Goal: Task Accomplishment & Management: Manage account settings

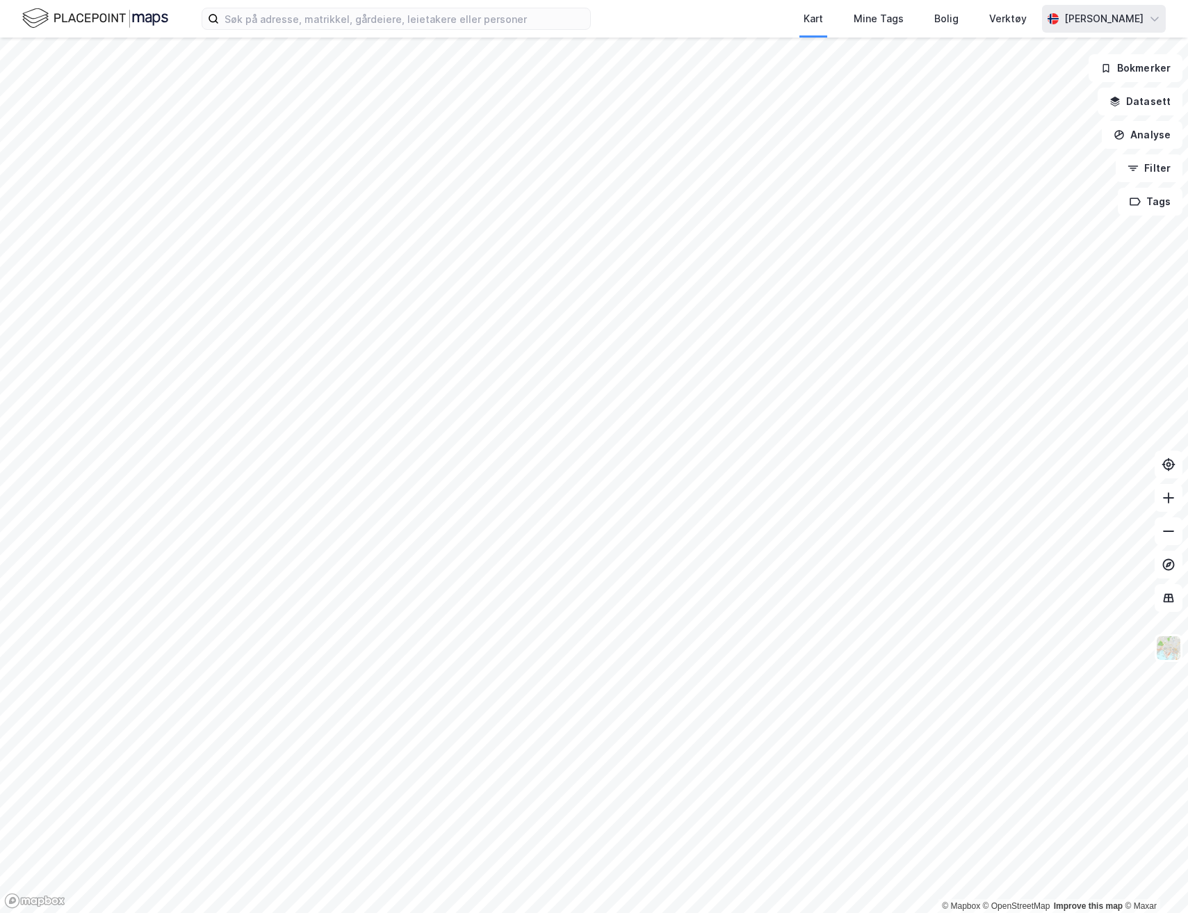
click at [1110, 29] on div "[PERSON_NAME]" at bounding box center [1104, 19] width 124 height 28
click at [1059, 122] on div "Logg ut" at bounding box center [1075, 118] width 181 height 33
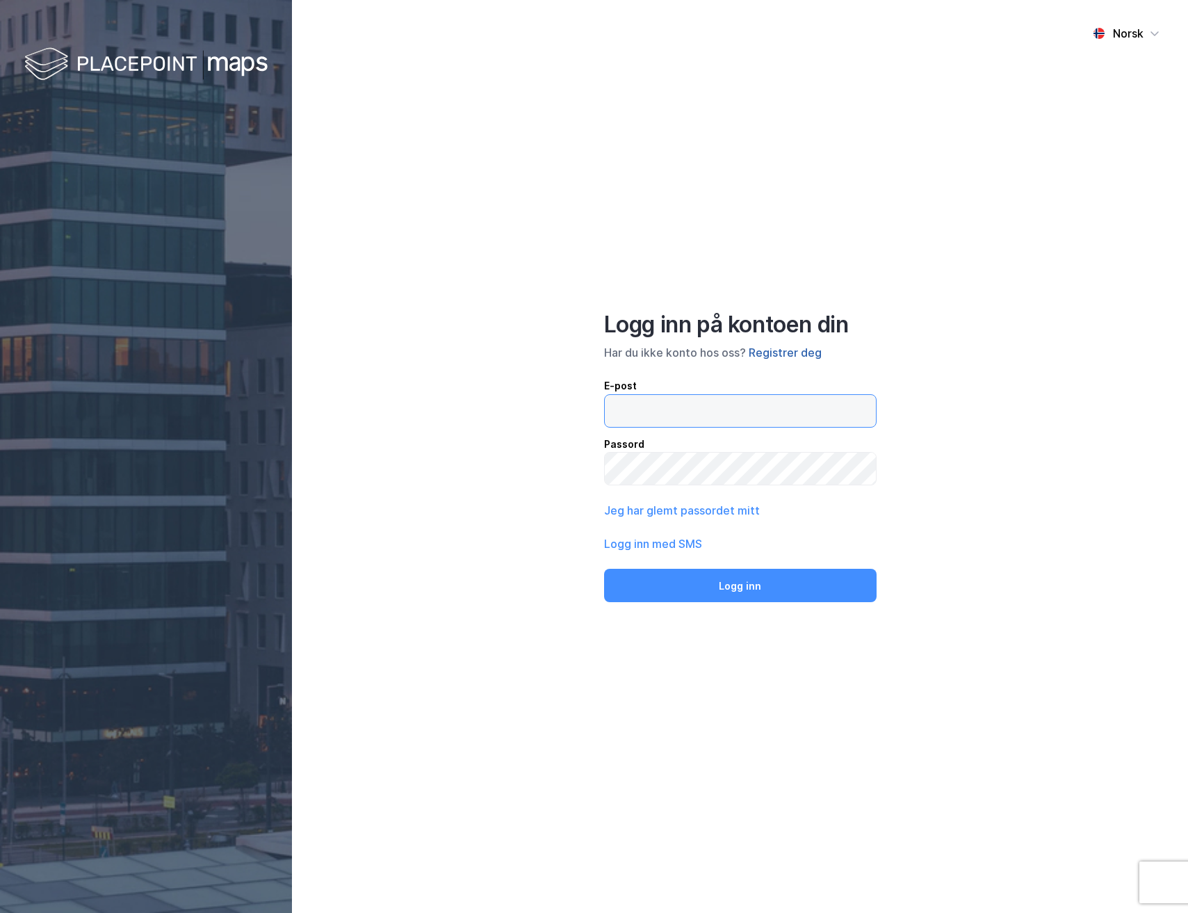
type input "[EMAIL_ADDRESS][DOMAIN_NAME]"
click at [802, 357] on button "Registrer deg" at bounding box center [785, 352] width 73 height 17
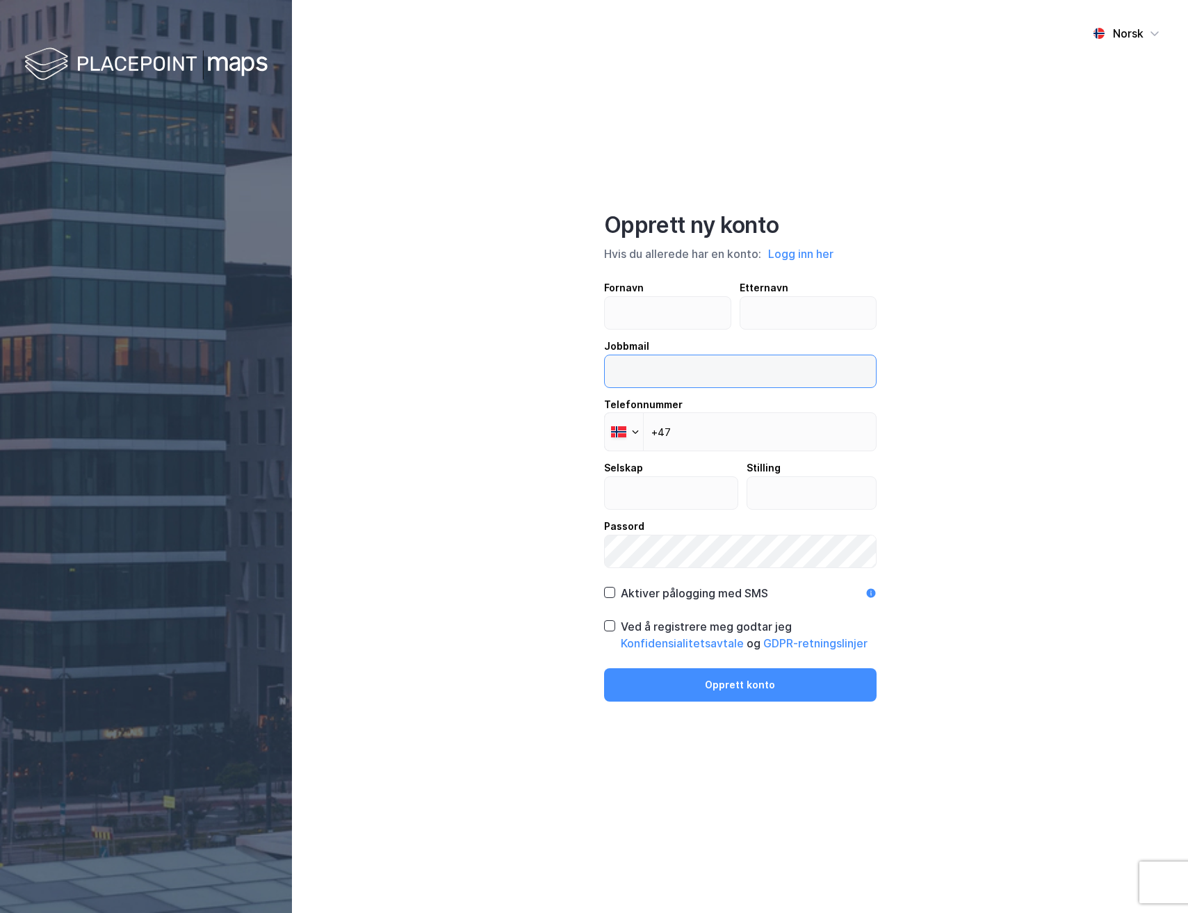
type input "[EMAIL_ADDRESS][DOMAIN_NAME]"
drag, startPoint x: 805, startPoint y: 367, endPoint x: 576, endPoint y: 361, distance: 228.8
click at [576, 361] on div "Norsk Opprett ny konto Hvis du allerede har en konto: Logg inn her Fornavn Ette…" at bounding box center [740, 456] width 896 height 913
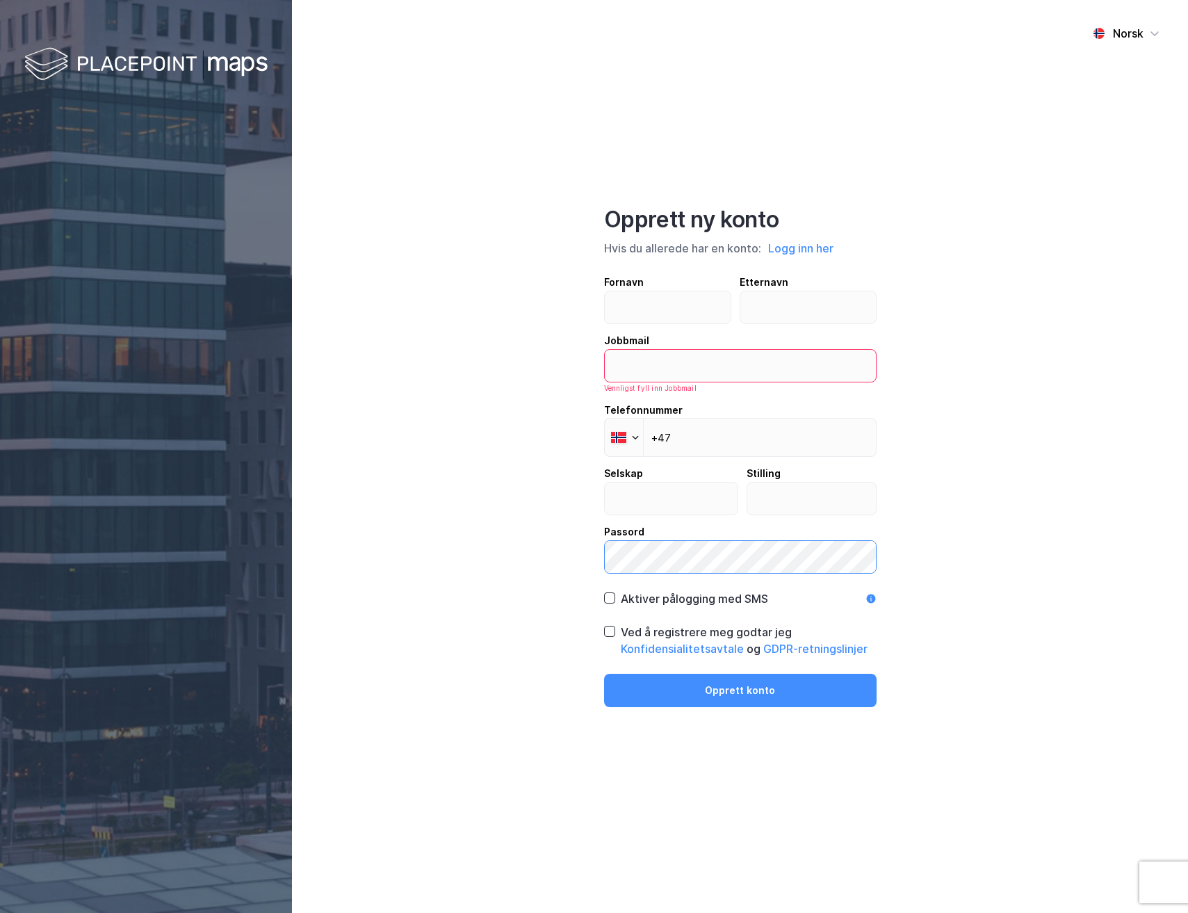
click at [525, 545] on div "Norsk Opprett ny konto Hvis du allerede har en konto: Logg inn her Fornavn Ette…" at bounding box center [740, 456] width 896 height 913
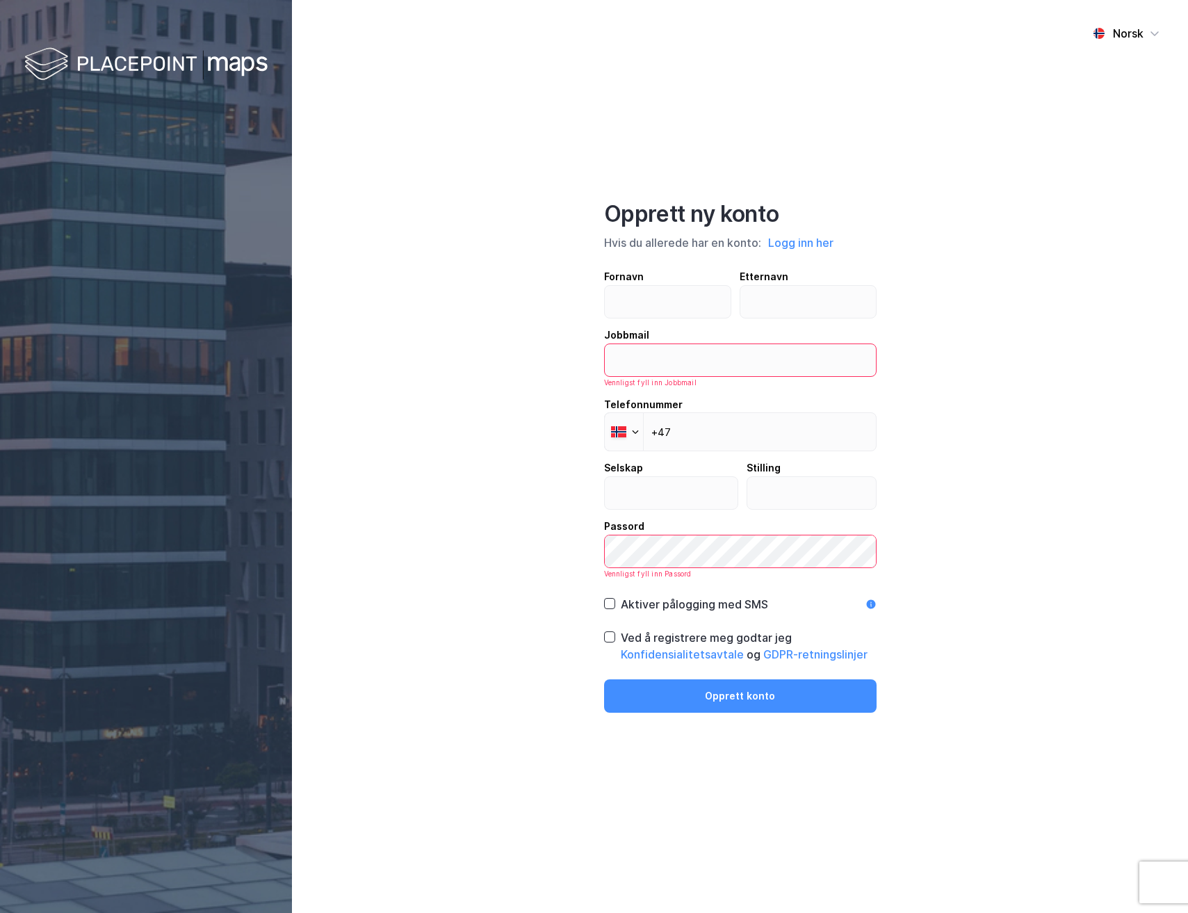
click at [521, 379] on div "Norsk Opprett ny konto Hvis du allerede har en konto: Logg inn her Fornavn Ette…" at bounding box center [740, 456] width 896 height 913
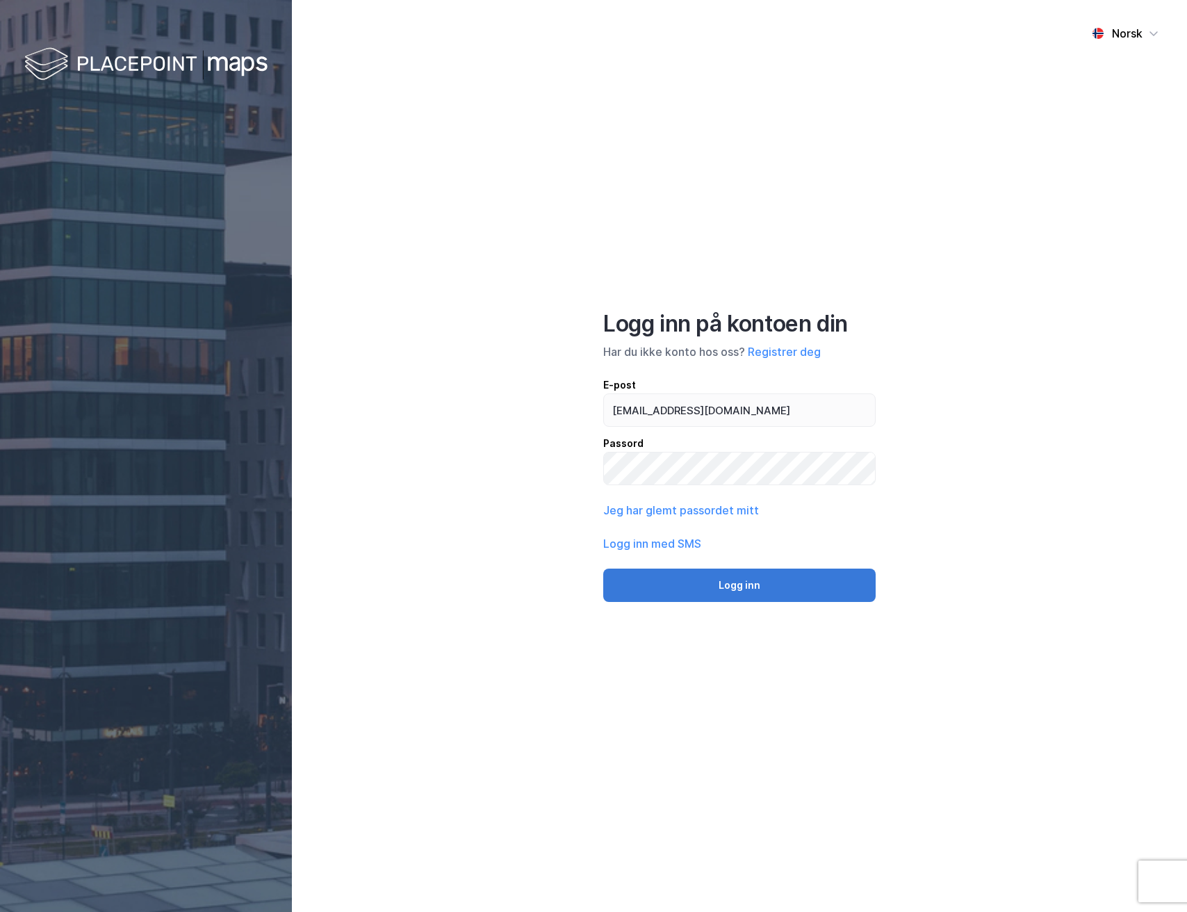
click at [790, 578] on button "Logg inn" at bounding box center [739, 585] width 273 height 33
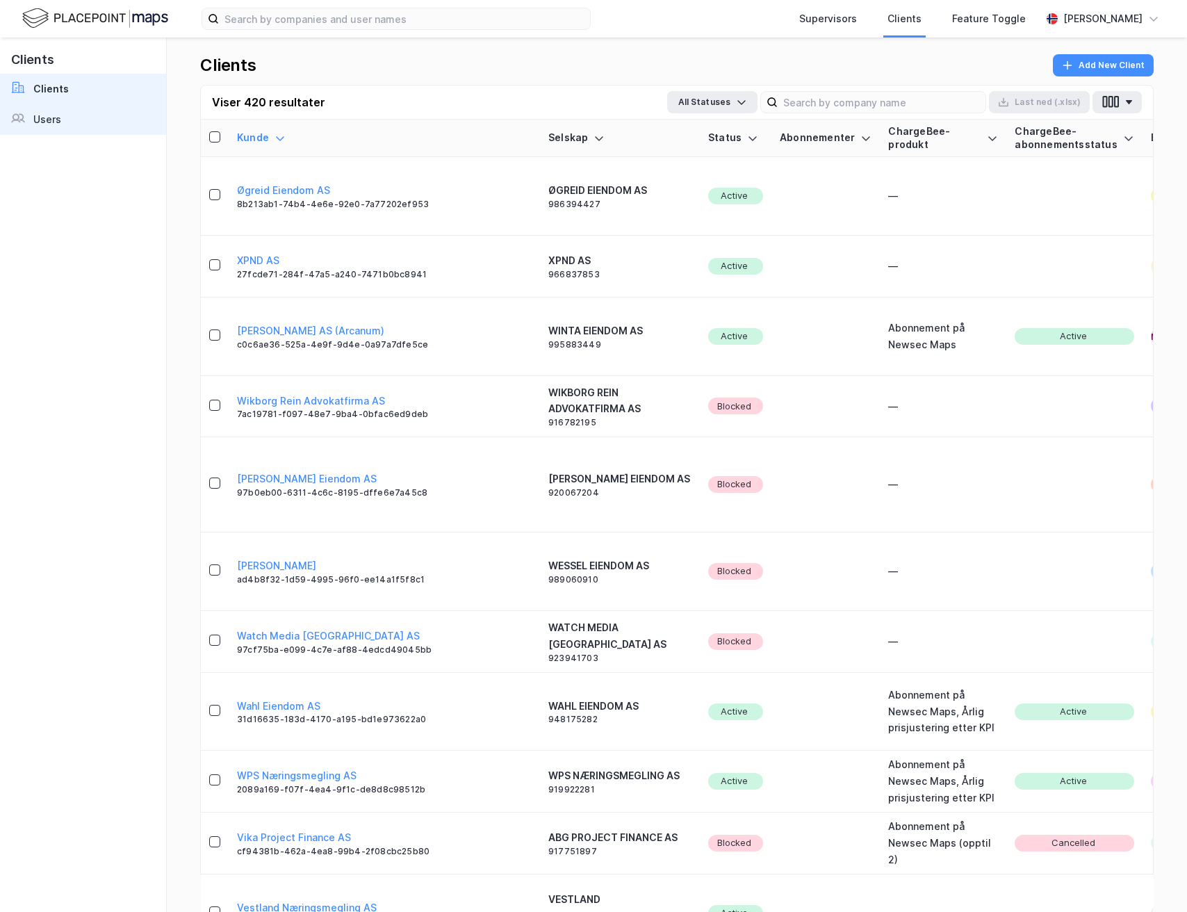
click at [84, 121] on link "Users" at bounding box center [83, 119] width 166 height 31
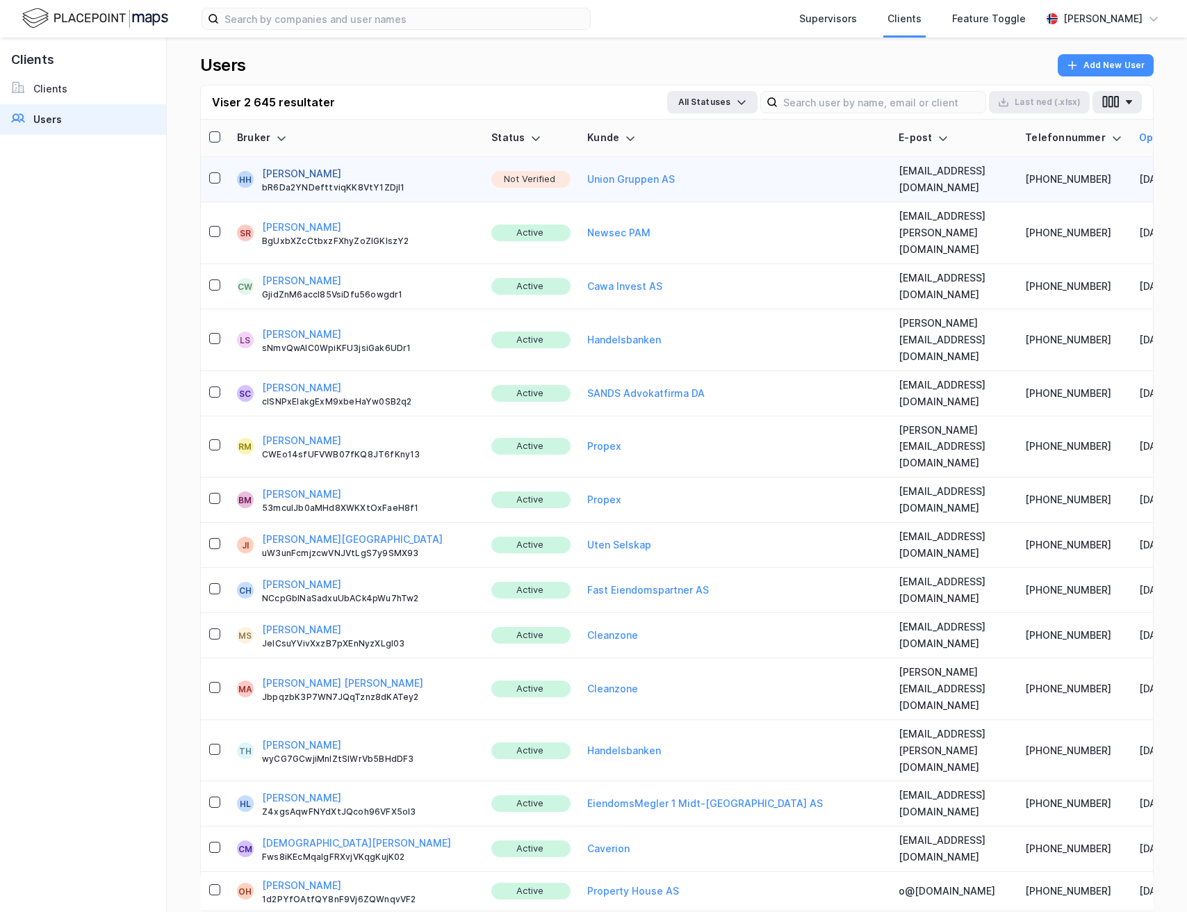
click at [309, 172] on button "[PERSON_NAME]" at bounding box center [301, 173] width 79 height 17
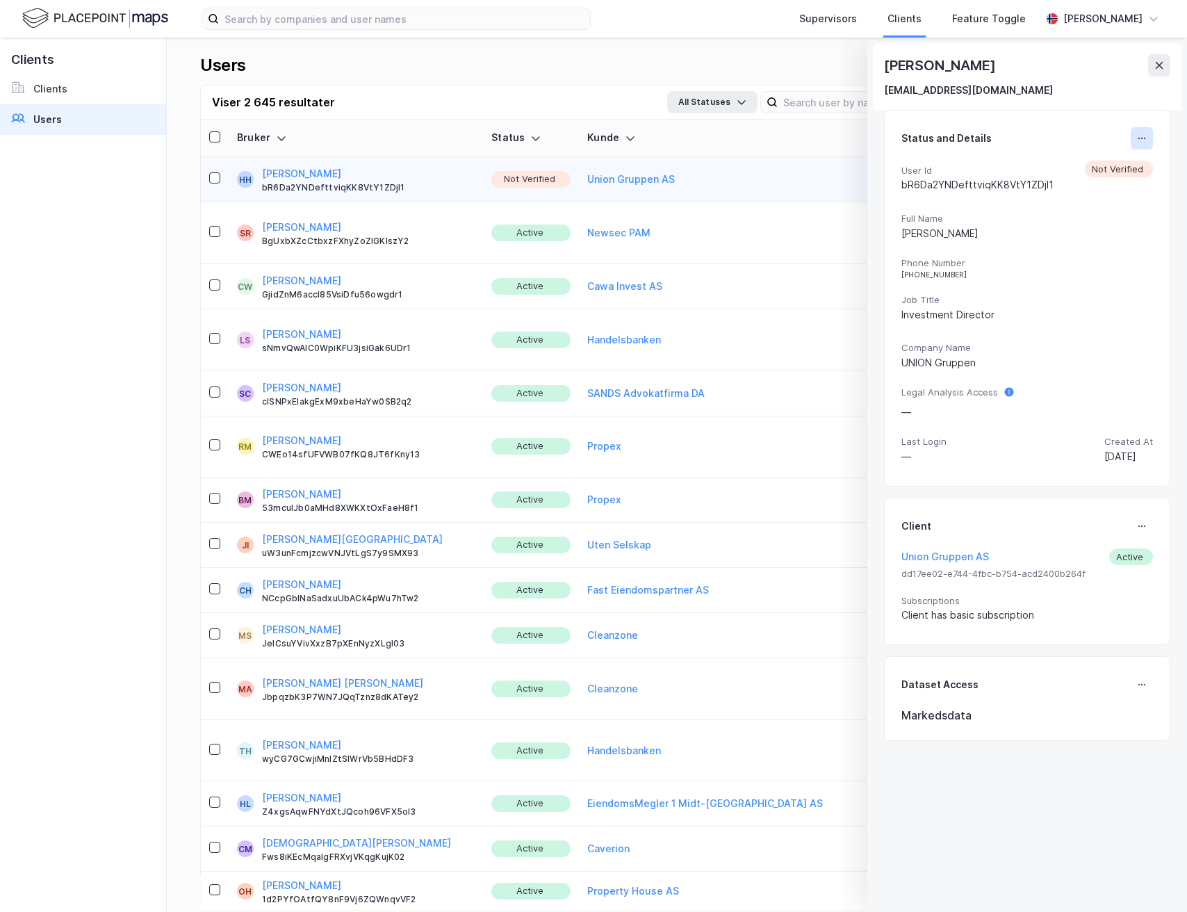
click at [1137, 143] on icon at bounding box center [1142, 138] width 11 height 11
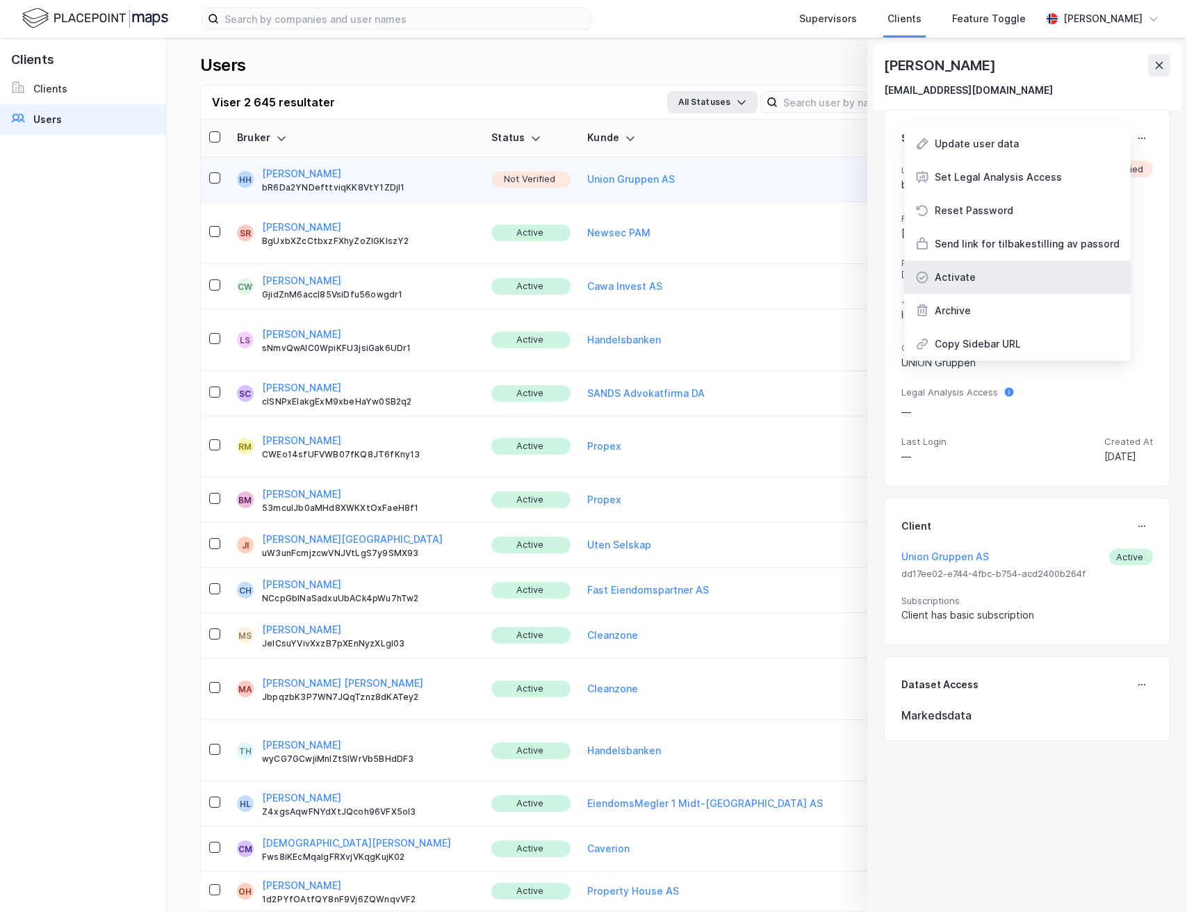
click at [995, 284] on div "Activate" at bounding box center [1017, 277] width 227 height 33
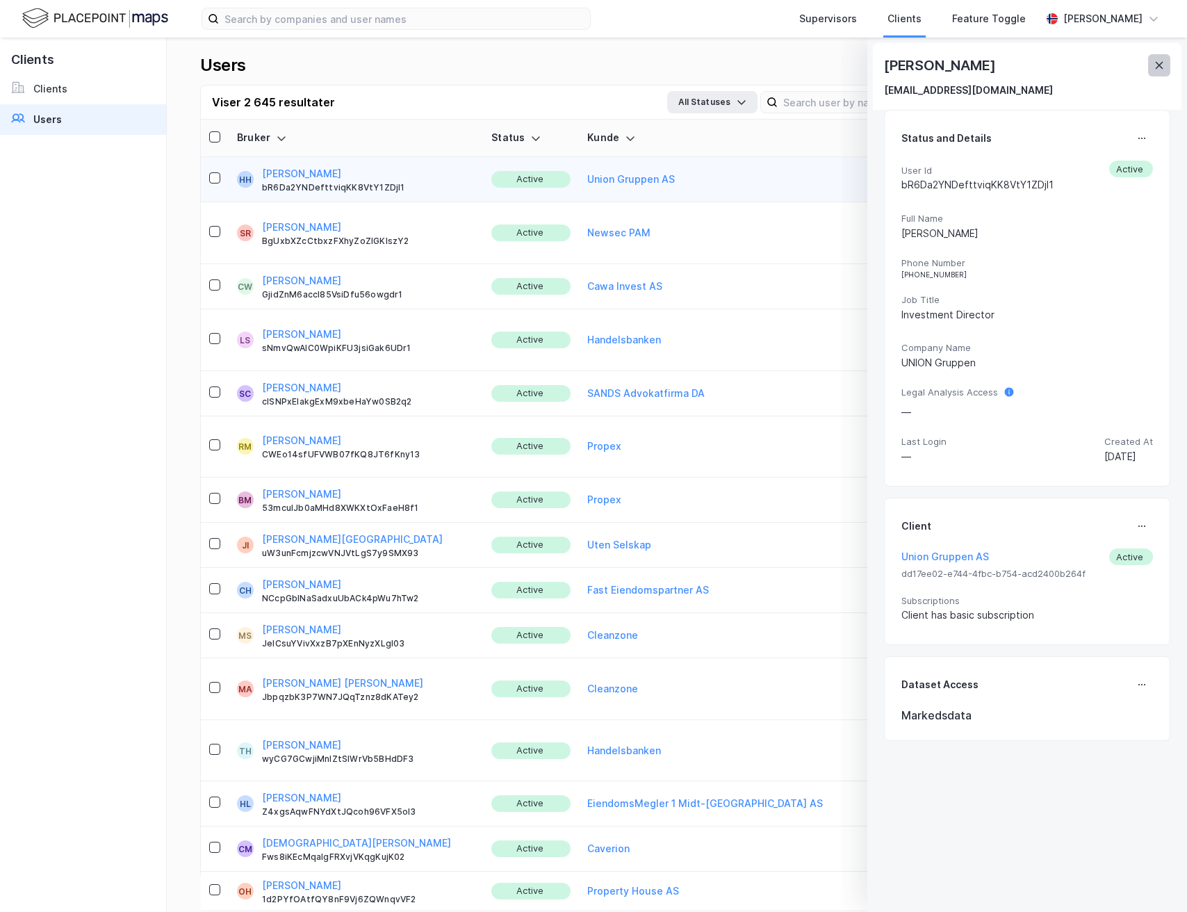
click at [1160, 67] on icon at bounding box center [1159, 65] width 11 height 11
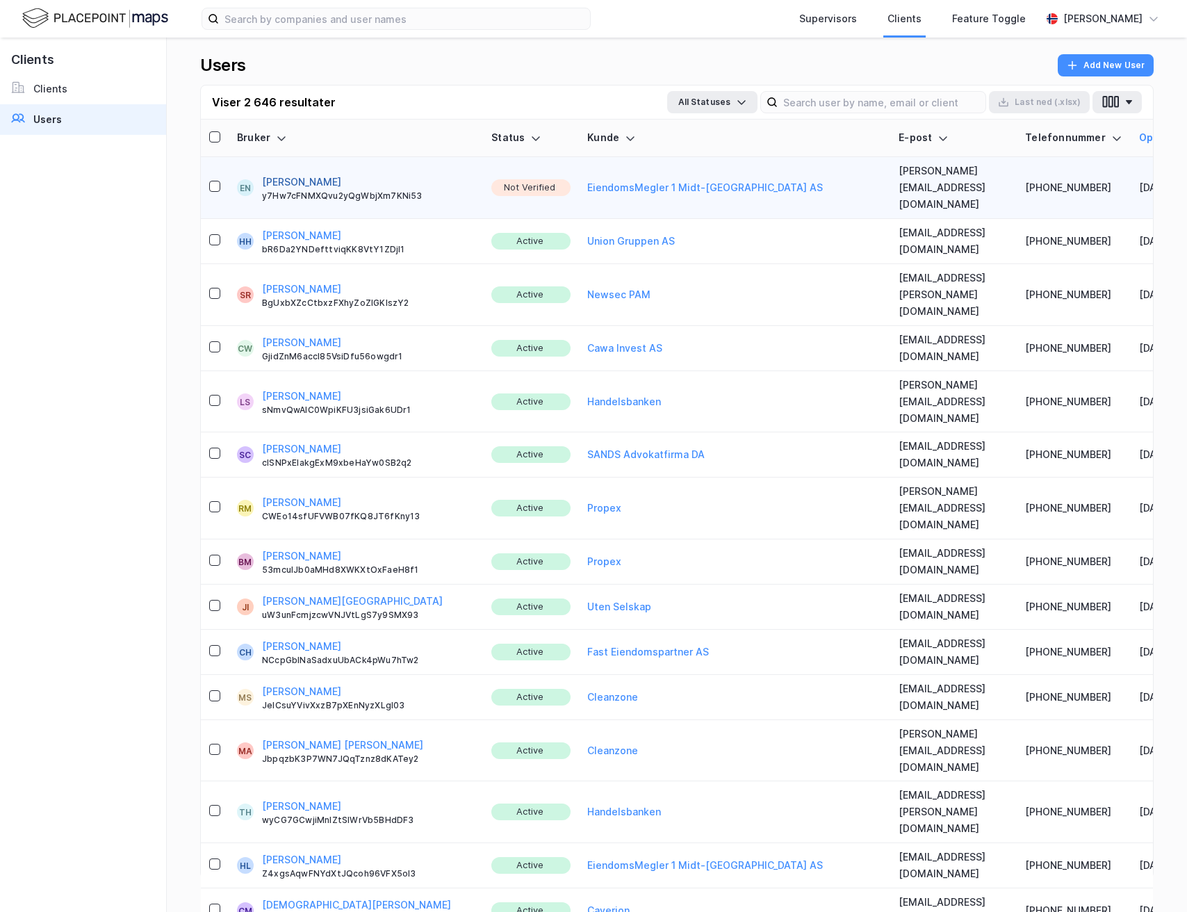
click at [291, 174] on button "[PERSON_NAME]" at bounding box center [301, 182] width 79 height 17
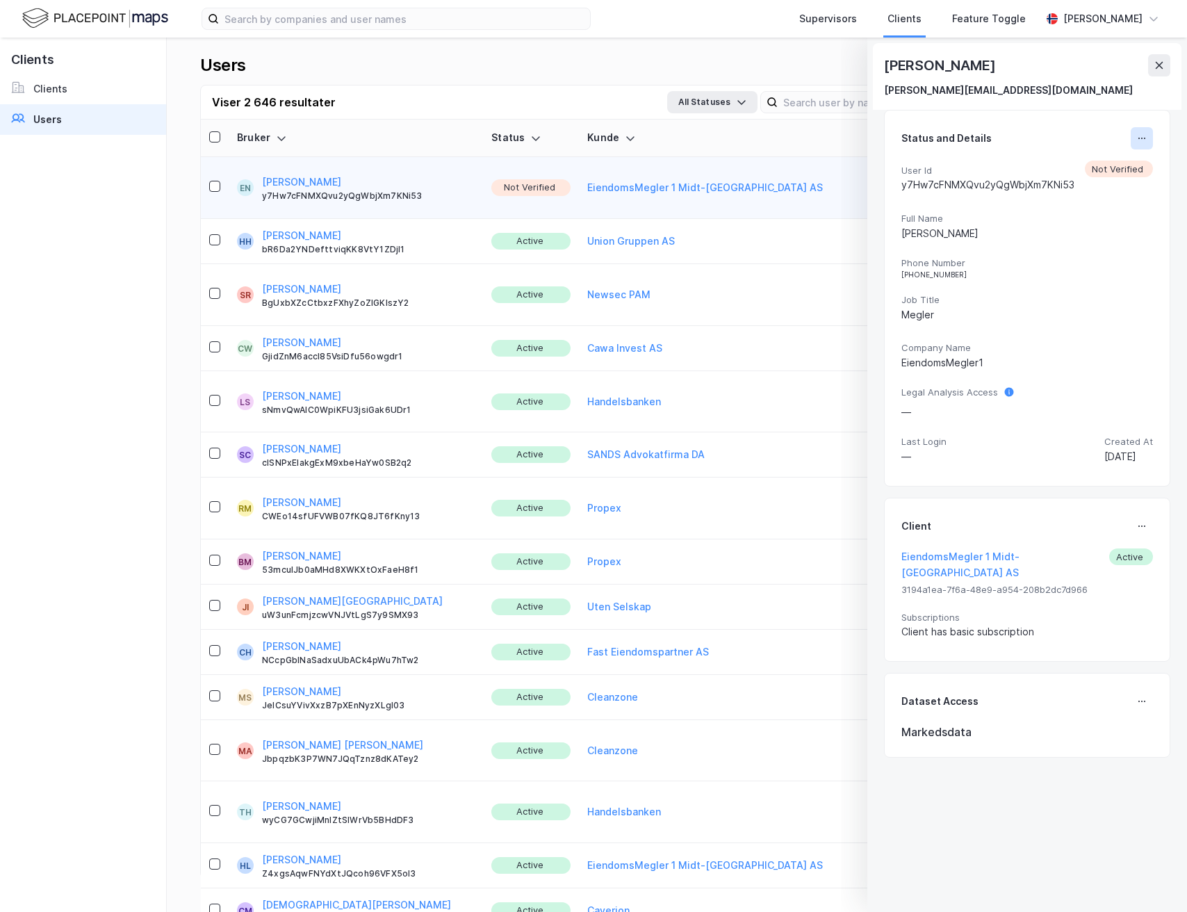
click at [1137, 140] on icon at bounding box center [1142, 138] width 11 height 11
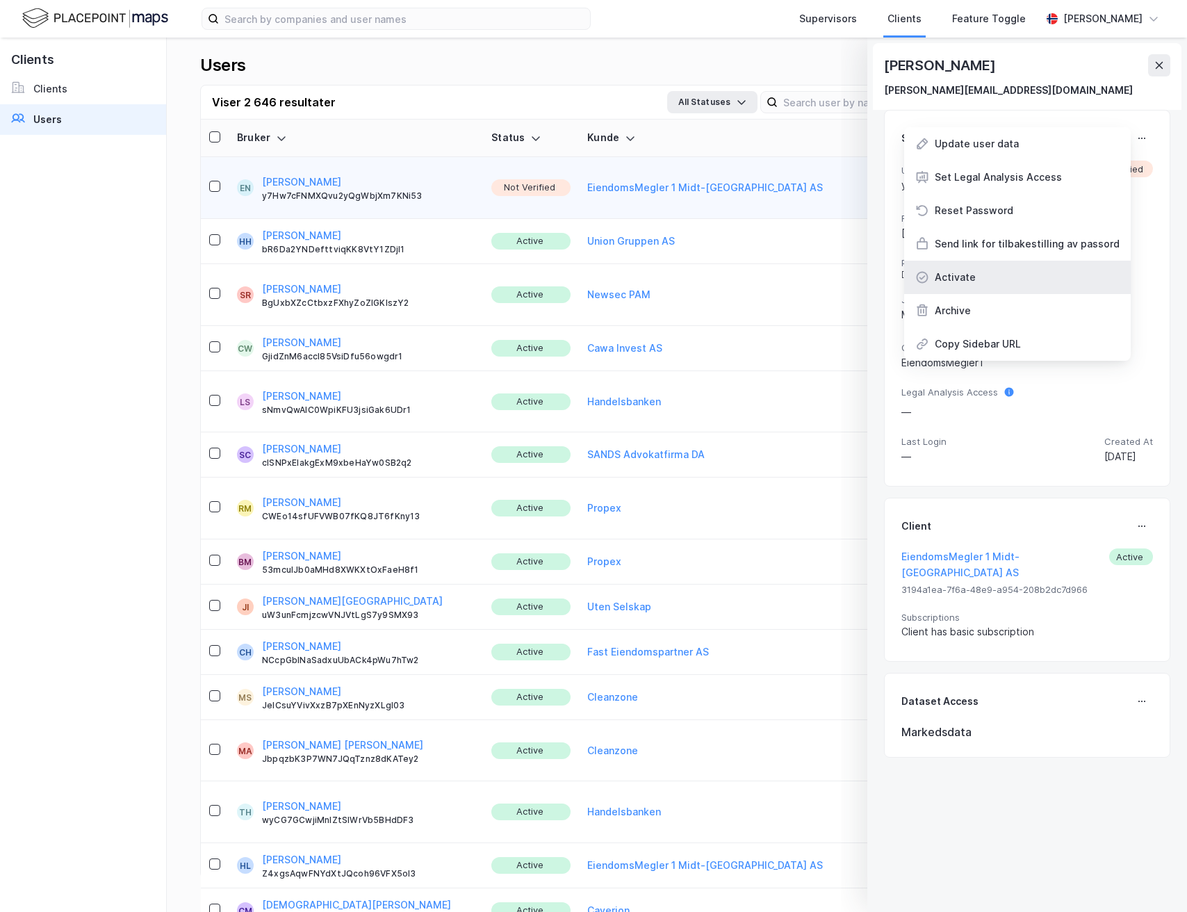
click at [959, 279] on div "Activate" at bounding box center [955, 277] width 41 height 17
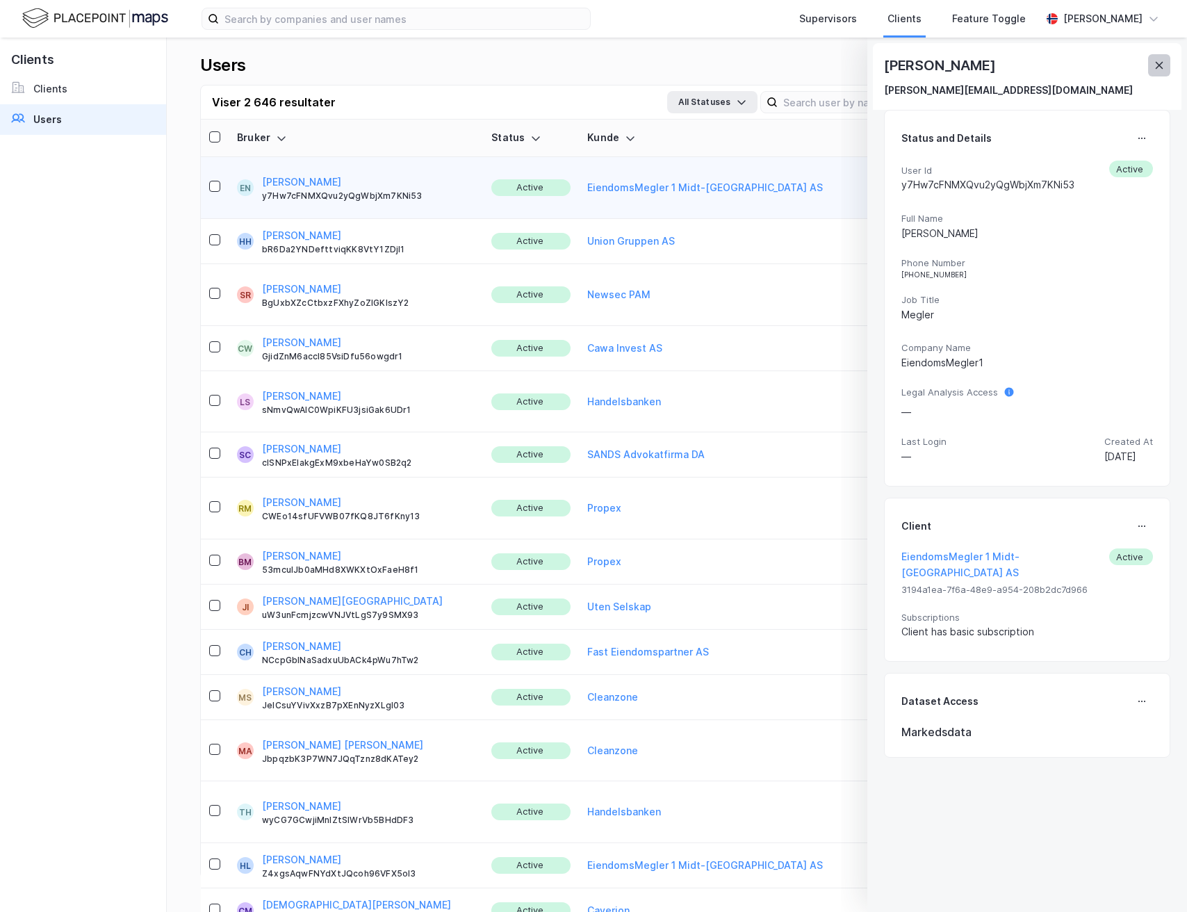
click at [1162, 60] on icon at bounding box center [1159, 65] width 11 height 11
